Goal: Find specific page/section: Find specific page/section

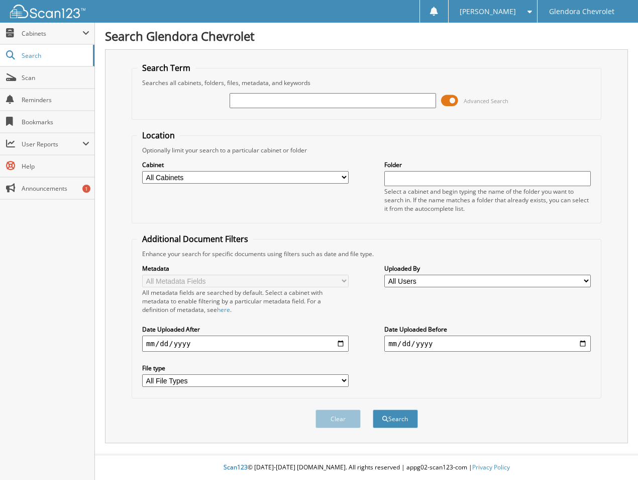
click at [275, 105] on input "text" at bounding box center [333, 100] width 207 height 15
type input "41204"
click at [373, 409] on button "Search" at bounding box center [395, 418] width 45 height 19
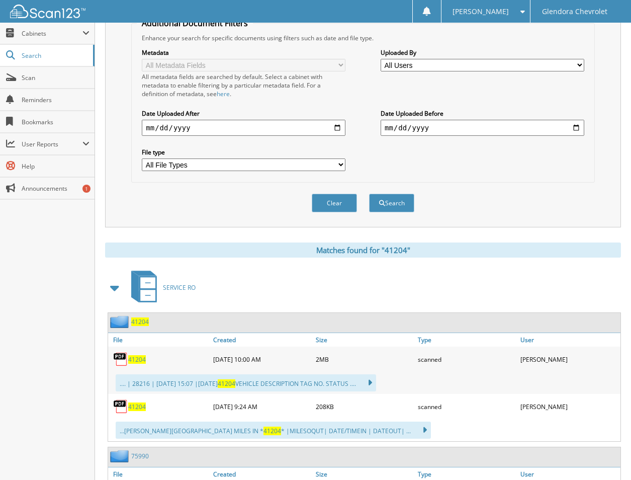
scroll to position [251, 0]
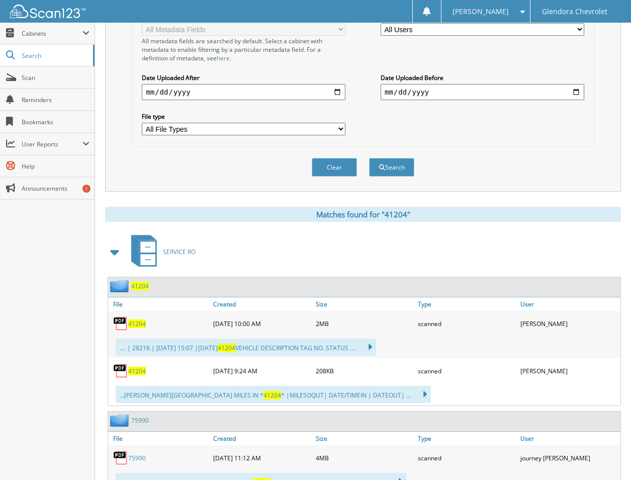
click at [142, 322] on span "41204" at bounding box center [137, 323] width 18 height 9
